Goal: Information Seeking & Learning: Find specific fact

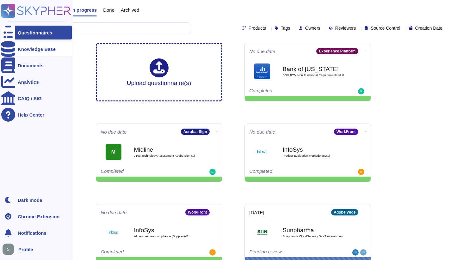
click at [22, 51] on div "Knowledge Base" at bounding box center [37, 49] width 38 height 5
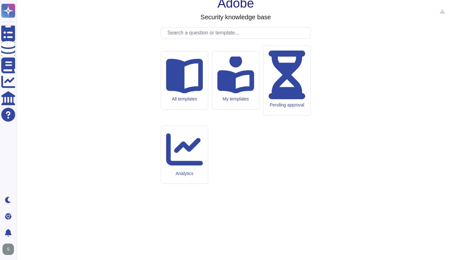
click at [190, 39] on input "text" at bounding box center [237, 33] width 146 height 11
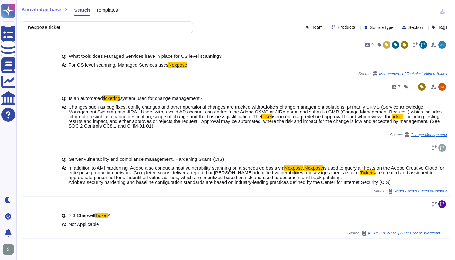
click at [115, 25] on input "nexpose ticket" at bounding box center [105, 27] width 161 height 11
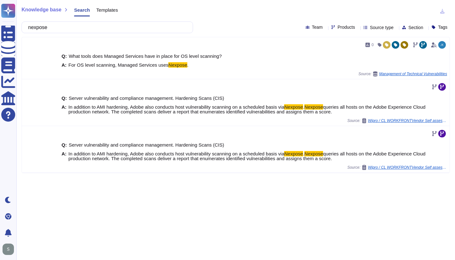
click at [75, 30] on input "nexpose" at bounding box center [105, 27] width 161 height 11
click at [72, 28] on input "nexpose" at bounding box center [105, 27] width 161 height 11
click at [96, 29] on input "nexpose" at bounding box center [105, 27] width 161 height 11
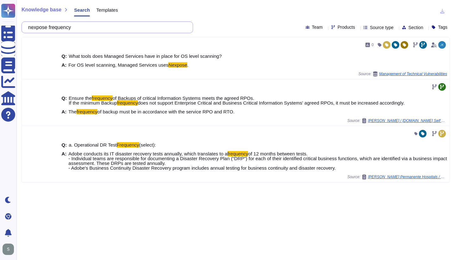
drag, startPoint x: 55, startPoint y: 27, endPoint x: -22, endPoint y: 27, distance: 77.1
click at [0, 27] on html "Questionnaires Knowledge Base Documents Analytics CAIQ / SIG Help Center Dark m…" at bounding box center [227, 130] width 455 height 260
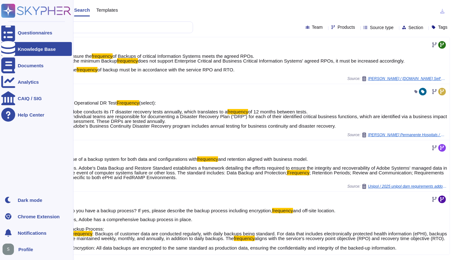
type input "rapid7 frequency"
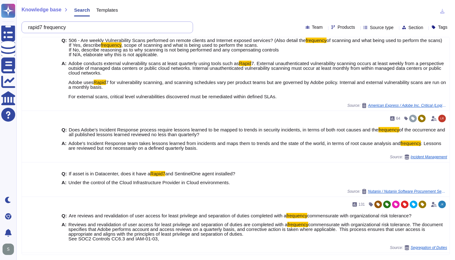
scroll to position [321, 0]
